Goal: Task Accomplishment & Management: Use online tool/utility

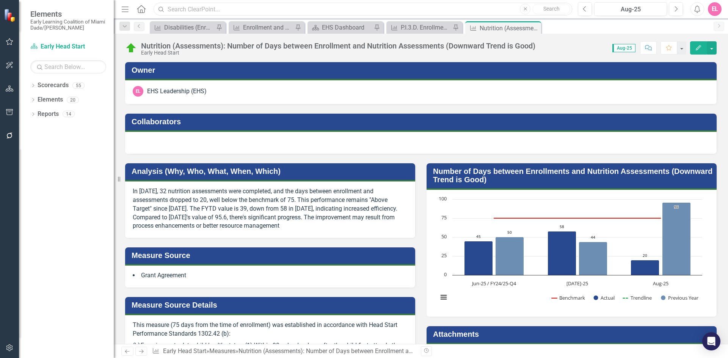
click at [253, 8] on input "text" at bounding box center [363, 9] width 418 height 13
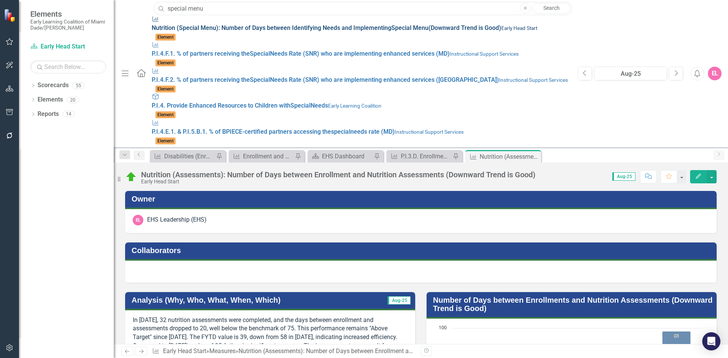
type input "special menu"
click at [240, 33] on link "Measure Nutrition ( Special Menu ): Number of Days between Identifying Needs an…" at bounding box center [361, 28] width 418 height 26
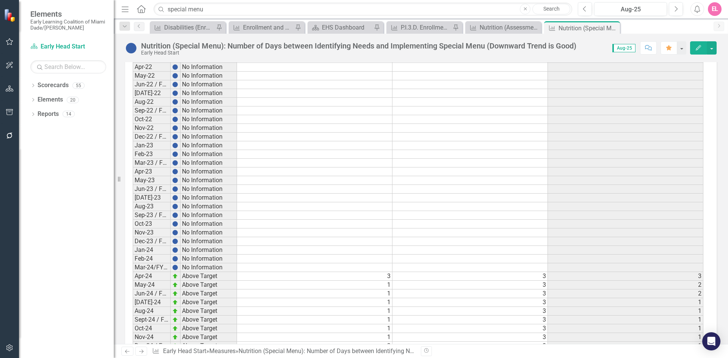
scroll to position [1037, 0]
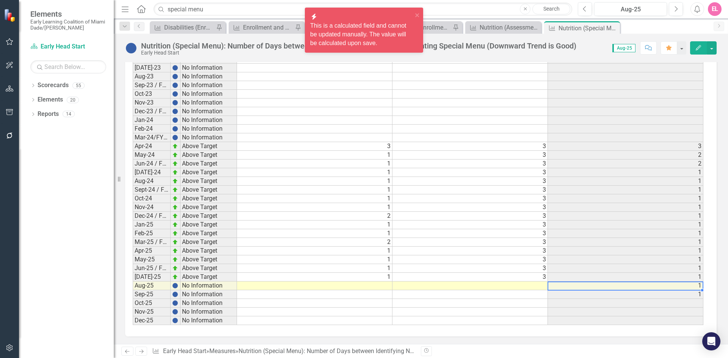
click at [548, 286] on div at bounding box center [547, 286] width 1 height 9
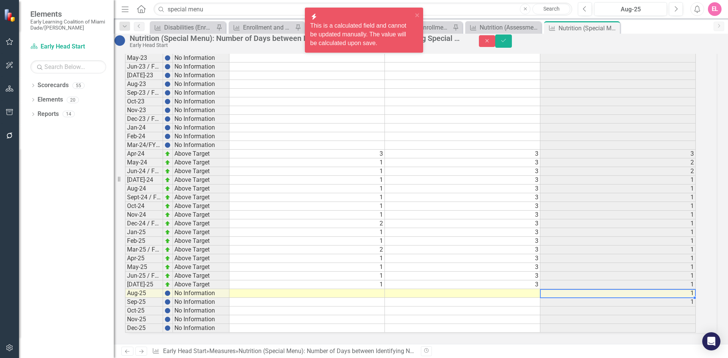
scroll to position [1038, 0]
click at [538, 289] on td at bounding box center [462, 293] width 155 height 9
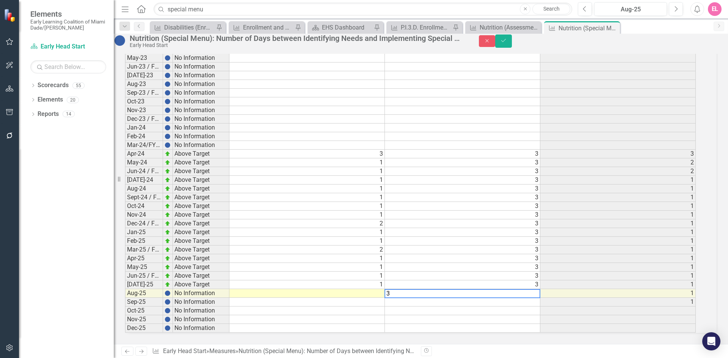
click at [538, 298] on td at bounding box center [462, 302] width 155 height 9
type textarea "3"
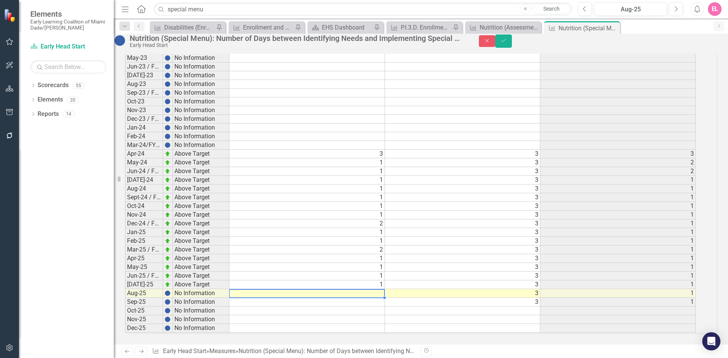
click at [381, 289] on td at bounding box center [306, 293] width 155 height 9
type textarea "2"
click at [383, 298] on td at bounding box center [306, 302] width 155 height 9
click at [380, 298] on td at bounding box center [306, 302] width 155 height 9
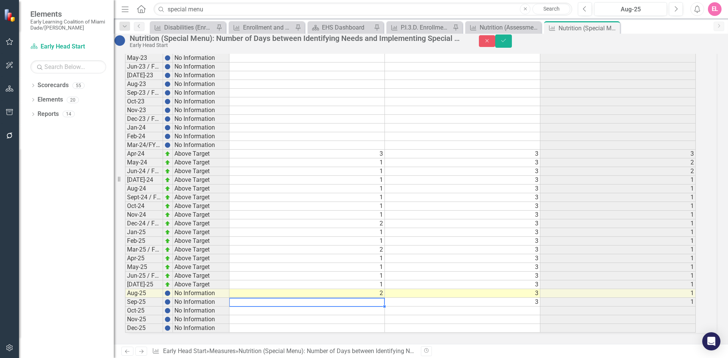
click at [380, 298] on td at bounding box center [306, 302] width 155 height 9
type textarea "1"
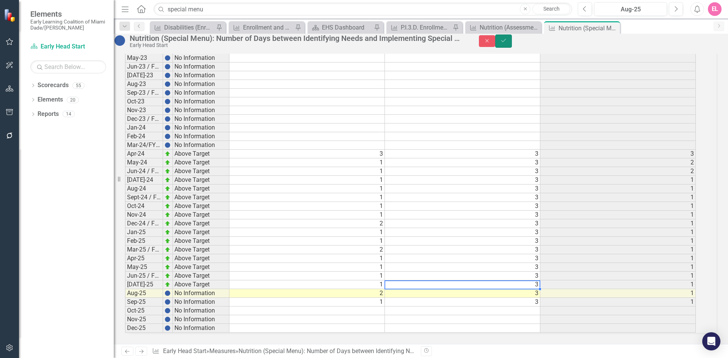
click at [507, 43] on icon "Save" at bounding box center [503, 40] width 7 height 5
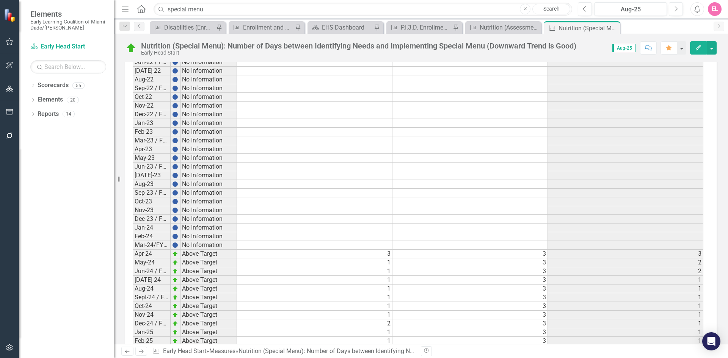
scroll to position [928, 0]
